Goal: Complete application form

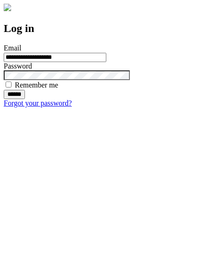
type input "**********"
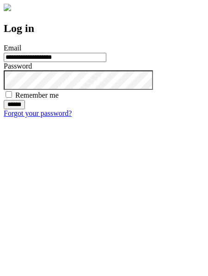
click at [25, 109] on input "******" at bounding box center [14, 104] width 21 height 9
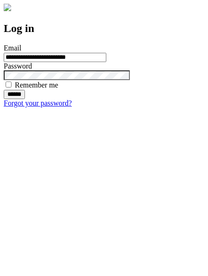
type input "**********"
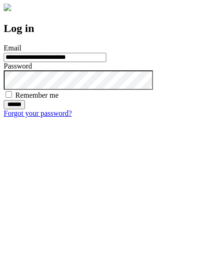
click at [25, 109] on input "******" at bounding box center [14, 104] width 21 height 9
